Goal: Task Accomplishment & Management: Use online tool/utility

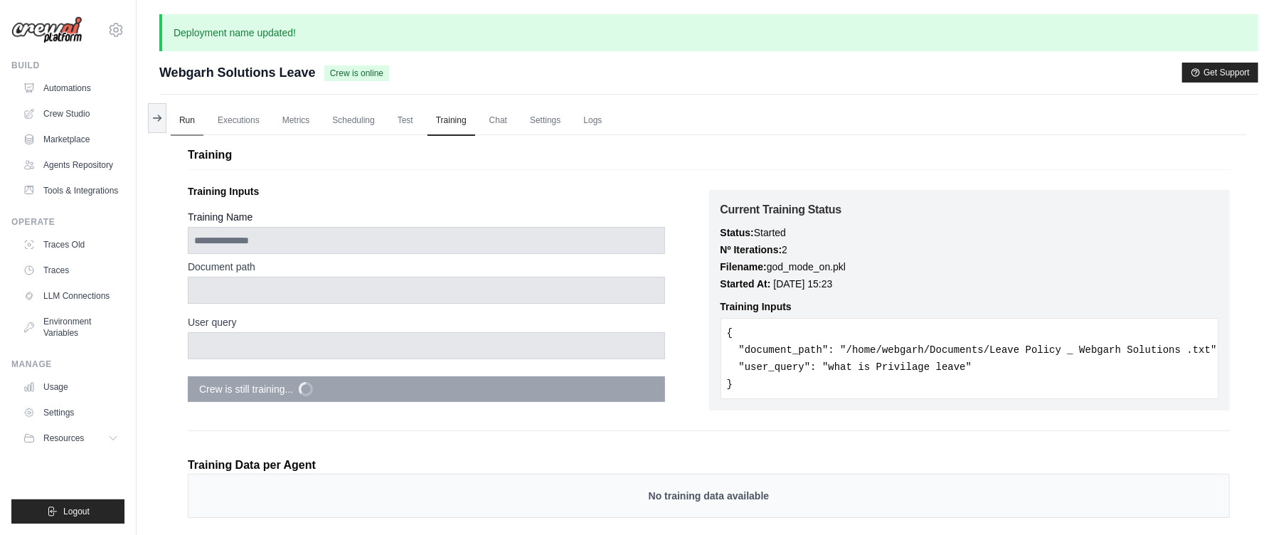
click at [192, 118] on link "Run" at bounding box center [187, 121] width 33 height 30
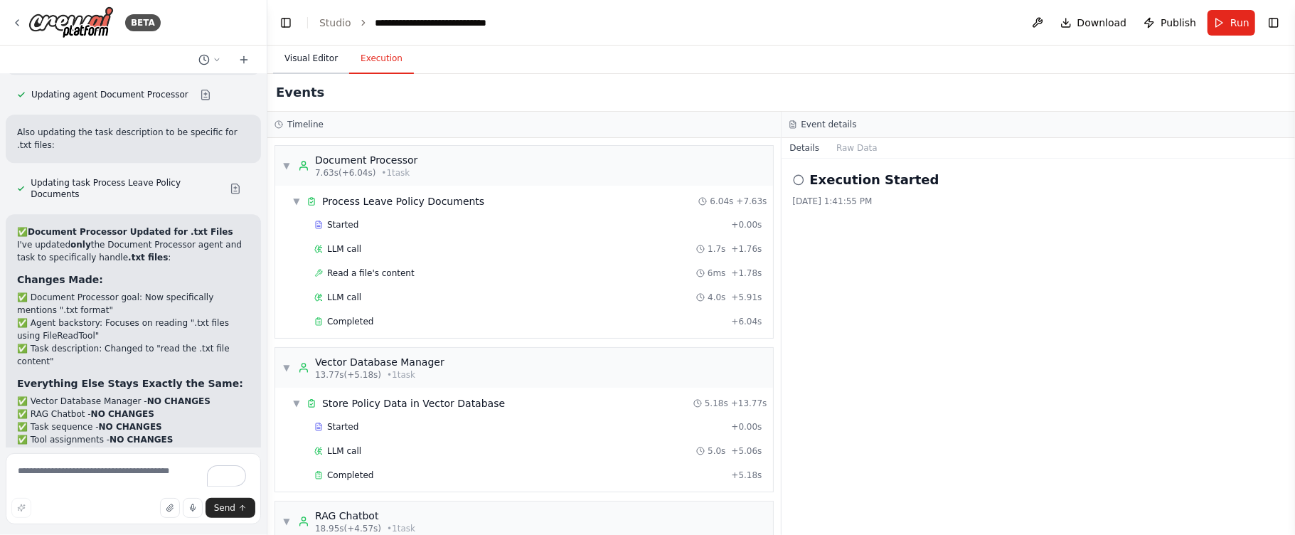
click at [329, 70] on button "Visual Editor" at bounding box center [311, 59] width 76 height 30
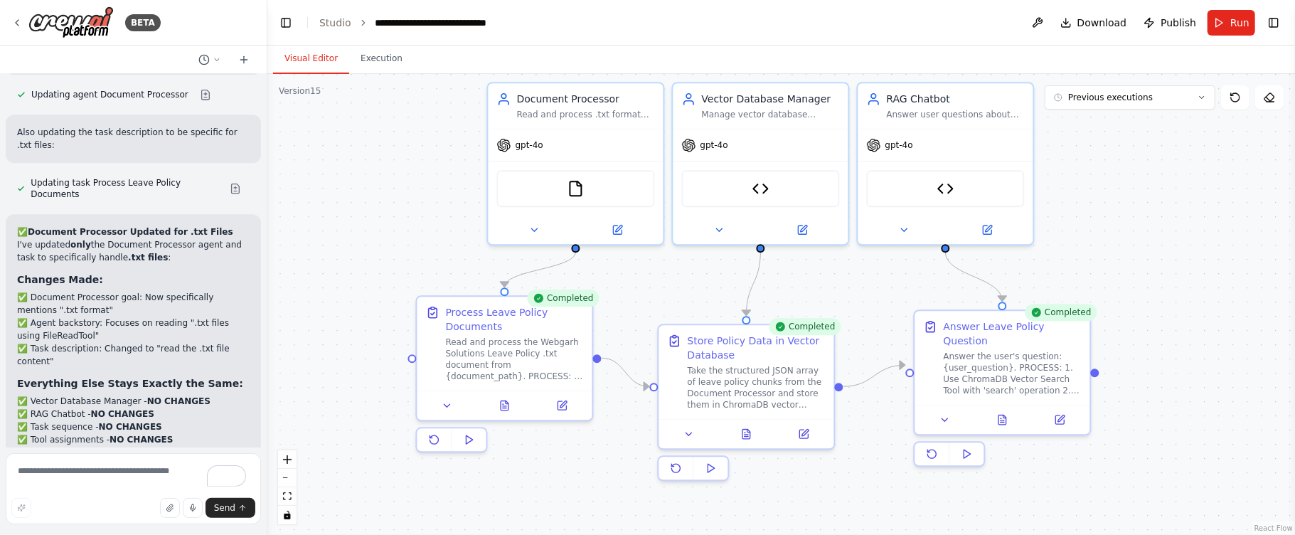
drag, startPoint x: 375, startPoint y: 252, endPoint x: 386, endPoint y: 254, distance: 10.9
click at [386, 254] on div ".deletable-edge-delete-btn { width: 20px; height: 20px; border: 0px solid #ffff…" at bounding box center [780, 304] width 1027 height 461
